Goal: Task Accomplishment & Management: Manage account settings

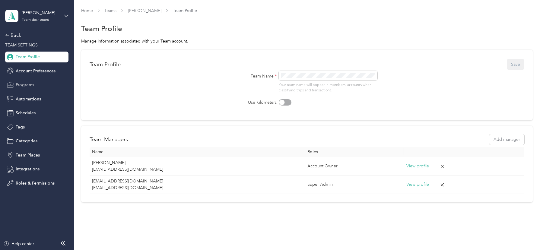
click at [33, 83] on span "Programs" at bounding box center [25, 85] width 18 height 6
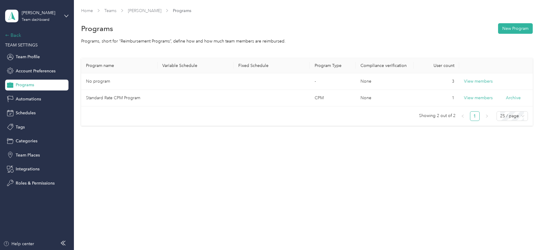
click at [14, 38] on div "Back" at bounding box center [35, 35] width 60 height 7
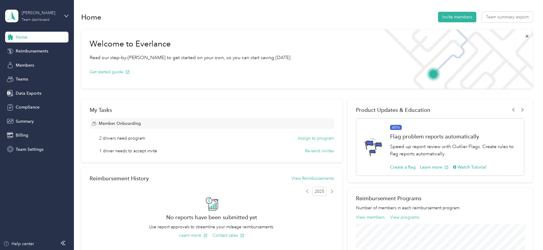
click at [53, 20] on div "[PERSON_NAME] Team dashboard" at bounding box center [41, 16] width 38 height 12
click at [34, 77] on div "Log out" at bounding box center [68, 77] width 118 height 11
